Goal: Task Accomplishment & Management: Use online tool/utility

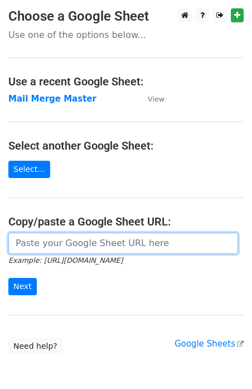
click at [64, 248] on input "url" at bounding box center [123, 243] width 230 height 21
type input "https://docs.google.com/spreadsheets/d/1KsxA_Ljrxst9M8J0z1Gt5S0IBx5oFuwTMbaT2vY…"
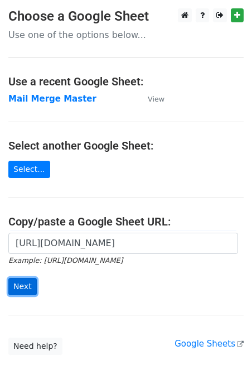
click at [22, 288] on input "Next" at bounding box center [22, 286] width 28 height 17
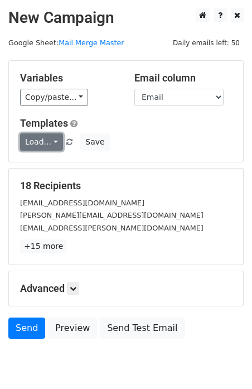
click at [42, 143] on link "Load..." at bounding box center [41, 141] width 43 height 17
click at [41, 171] on link "T1" at bounding box center [65, 166] width 88 height 18
